Goal: Task Accomplishment & Management: Use online tool/utility

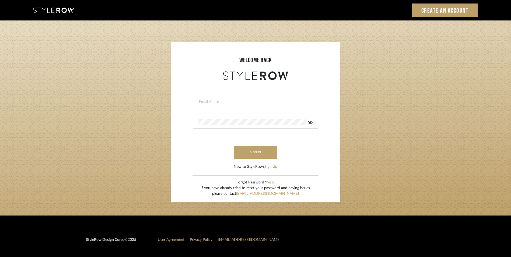
type input "[EMAIL_ADDRESS][DOMAIN_NAME]"
click at [250, 151] on button "sign in" at bounding box center [255, 152] width 43 height 13
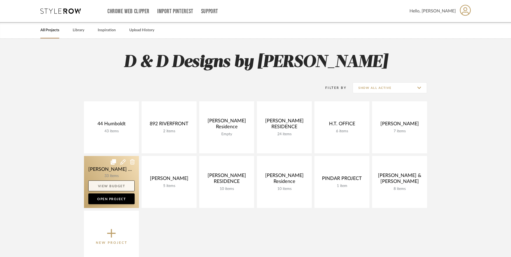
drag, startPoint x: 89, startPoint y: 178, endPoint x: 89, endPoint y: 181, distance: 3.5
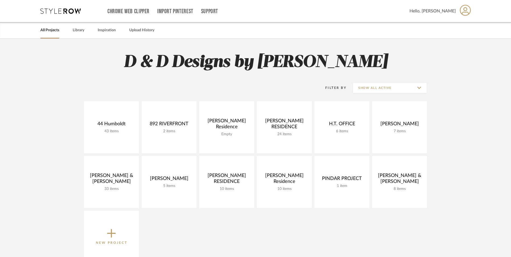
drag, startPoint x: 89, startPoint y: 181, endPoint x: 212, endPoint y: 224, distance: 130.5
click at [212, 224] on div "44 Humboldt 43 items View Budget Open Project 892 RIVERFRONT 2 items View Budge…" at bounding box center [256, 183] width 388 height 164
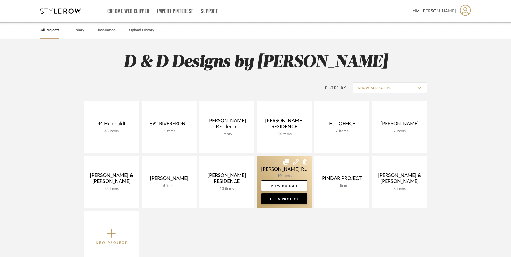
click at [287, 170] on link at bounding box center [284, 182] width 55 height 52
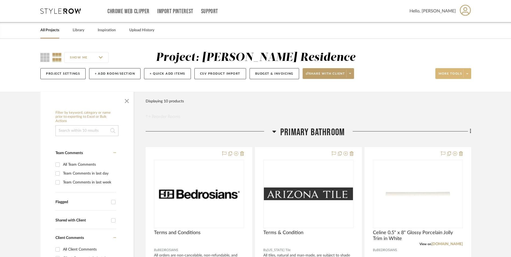
click at [447, 75] on span "More tools" at bounding box center [449, 76] width 23 height 8
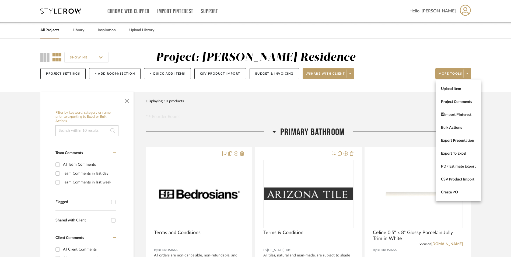
click at [364, 114] on div at bounding box center [255, 128] width 511 height 257
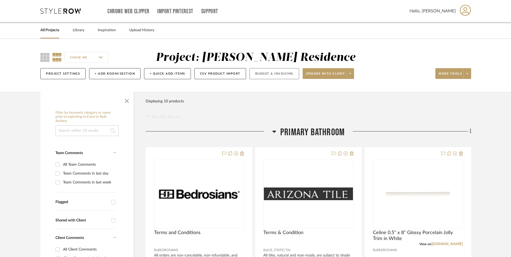
click at [271, 72] on button "Budget & Invoicing" at bounding box center [275, 73] width 50 height 11
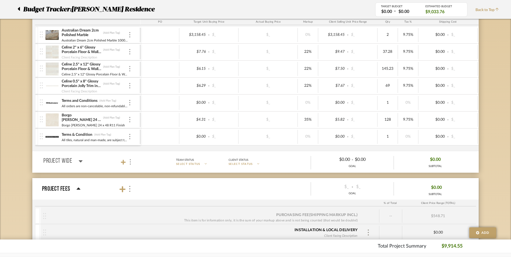
scroll to position [108, 0]
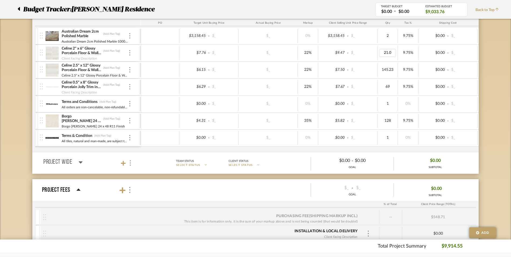
type input "21.03"
type input "21.3"
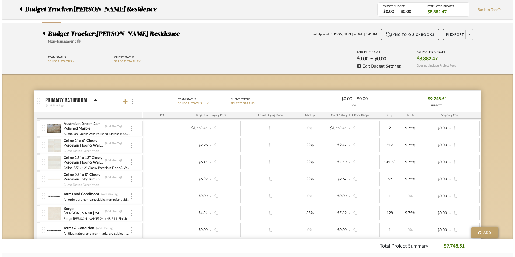
scroll to position [0, 0]
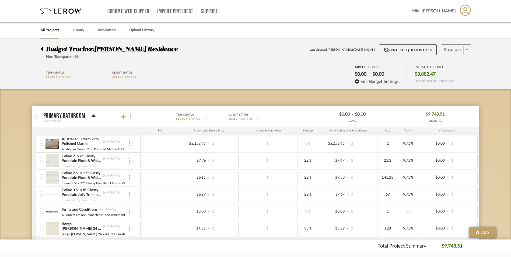
click at [452, 48] on span "Export" at bounding box center [453, 52] width 18 height 8
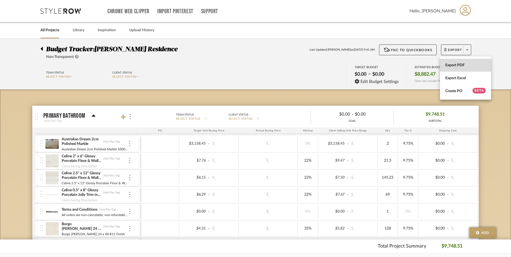
click at [454, 64] on span "Export PDF" at bounding box center [465, 65] width 40 height 5
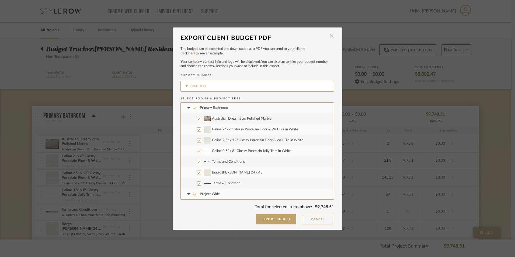
click at [193, 109] on input "Primary Bathroom" at bounding box center [195, 108] width 4 height 4
checkbox input "false"
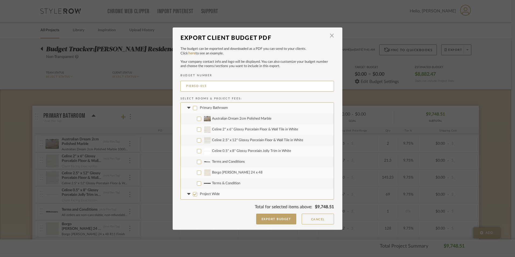
checkbox input "false"
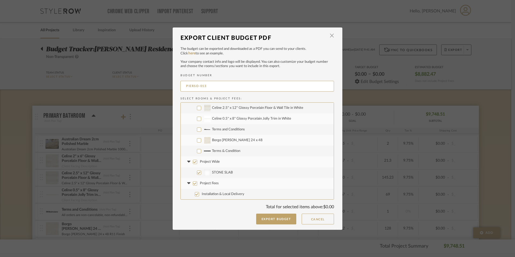
scroll to position [33, 0]
click at [193, 161] on input "Project Wide" at bounding box center [195, 161] width 4 height 4
checkbox input "false"
click at [194, 183] on input "Project Fees" at bounding box center [195, 183] width 4 height 4
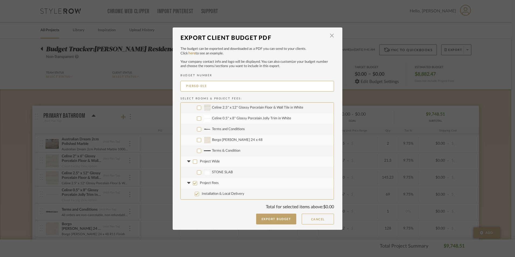
checkbox input "false"
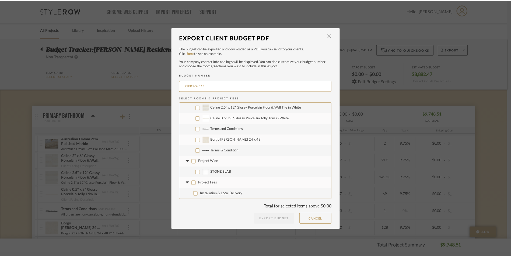
scroll to position [6, 0]
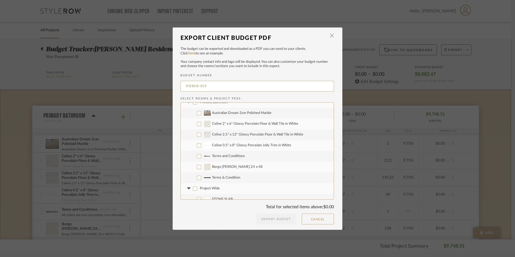
click at [197, 124] on input "Celine 2" x 6" Glossy Porcelain Floor & Wall Tile in White" at bounding box center [199, 124] width 4 height 4
checkbox input "true"
click at [197, 156] on input "Terms and Conditions" at bounding box center [199, 156] width 4 height 4
checkbox input "true"
click at [262, 216] on button "Export Budget" at bounding box center [276, 218] width 40 height 11
